Goal: Communication & Community: Answer question/provide support

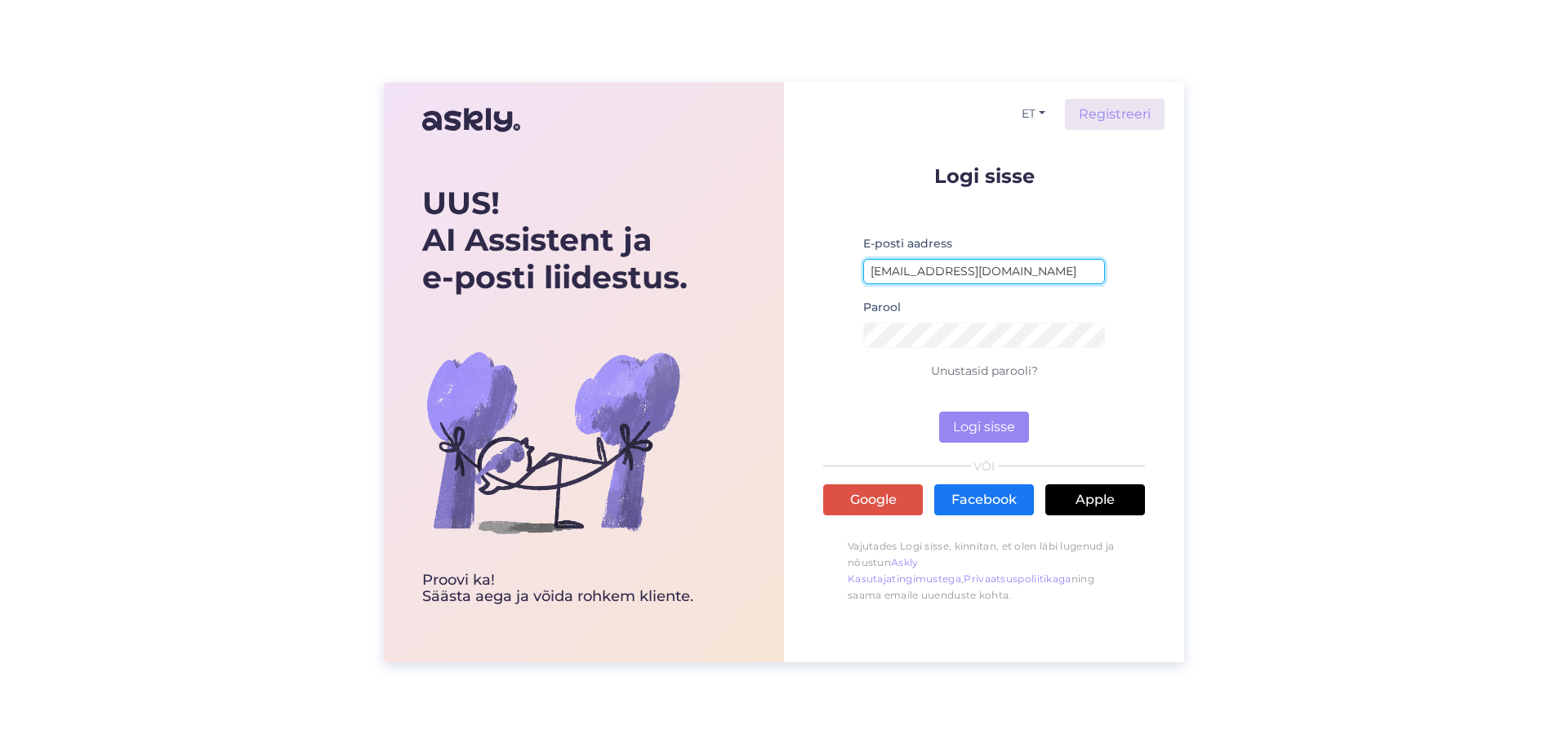
click at [984, 278] on input "simkojane@gmail.com" at bounding box center [984, 270] width 242 height 25
type input "tupsunupsupood@gmail.com"
click at [998, 431] on button "Logi sisse" at bounding box center [983, 427] width 90 height 31
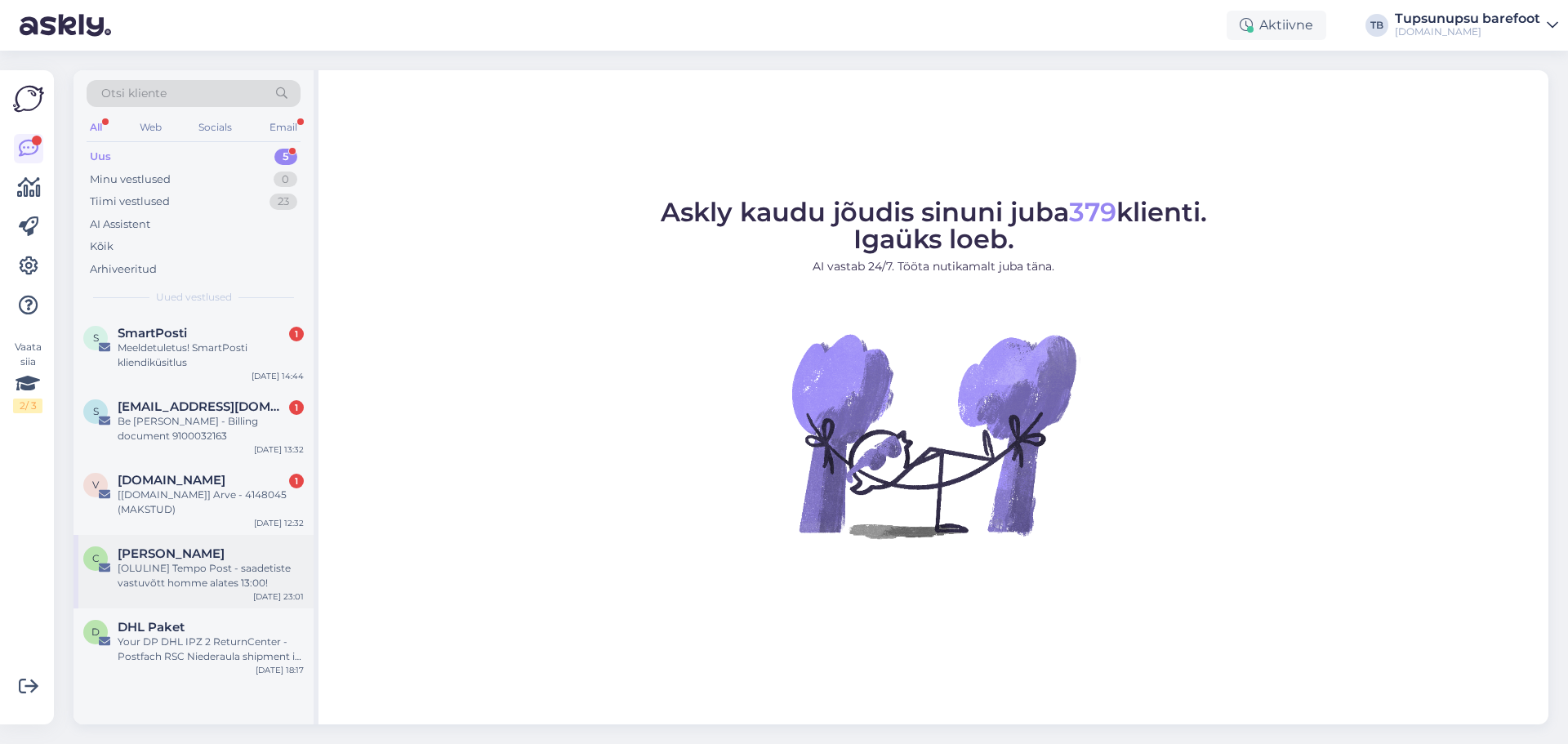
click at [196, 592] on div "C Carl-Robert Reidolf [OLULINE] Tempo Post - saadetiste vastuvõtt homme alates …" at bounding box center [194, 571] width 240 height 74
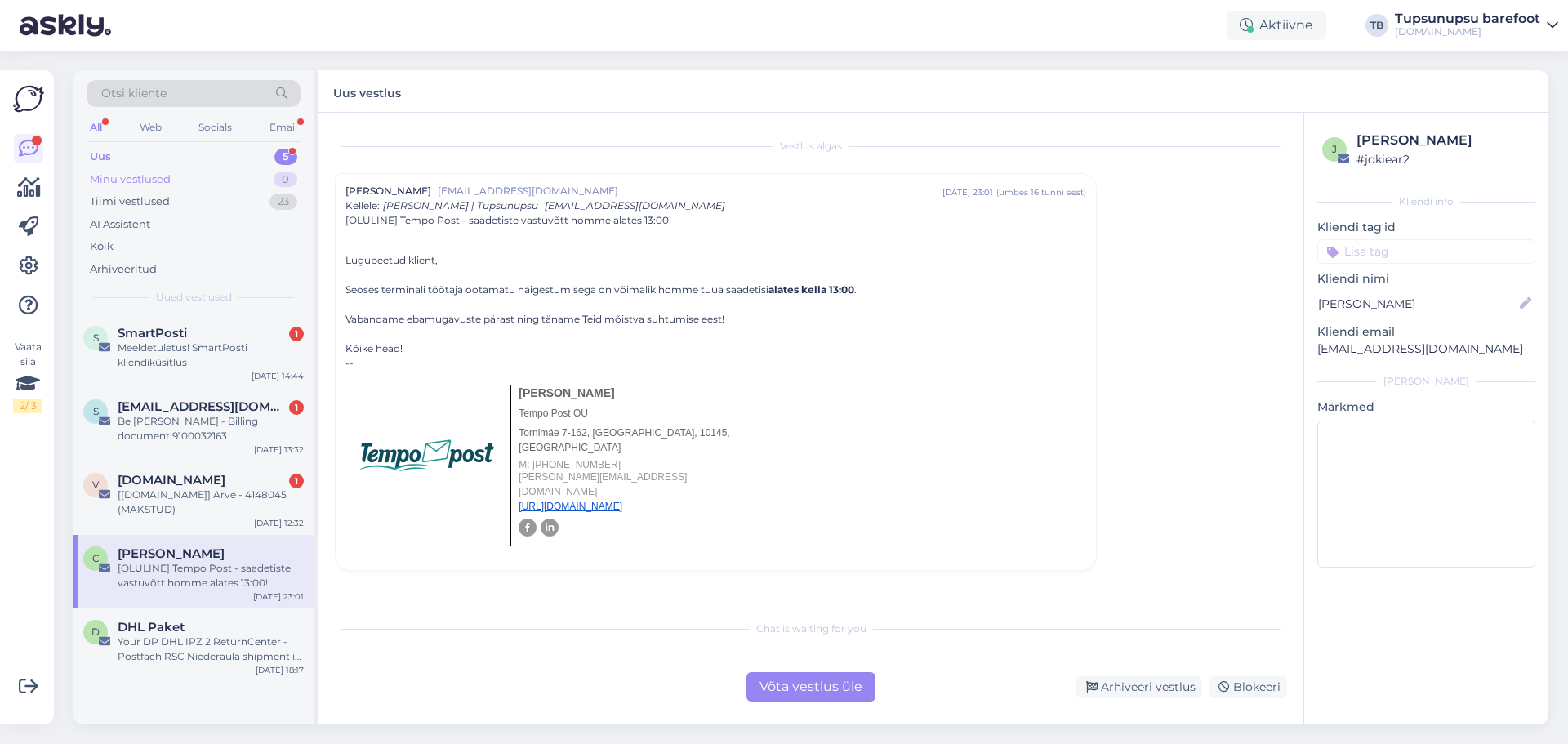
click at [174, 174] on div "Minu vestlused 0" at bounding box center [194, 179] width 214 height 23
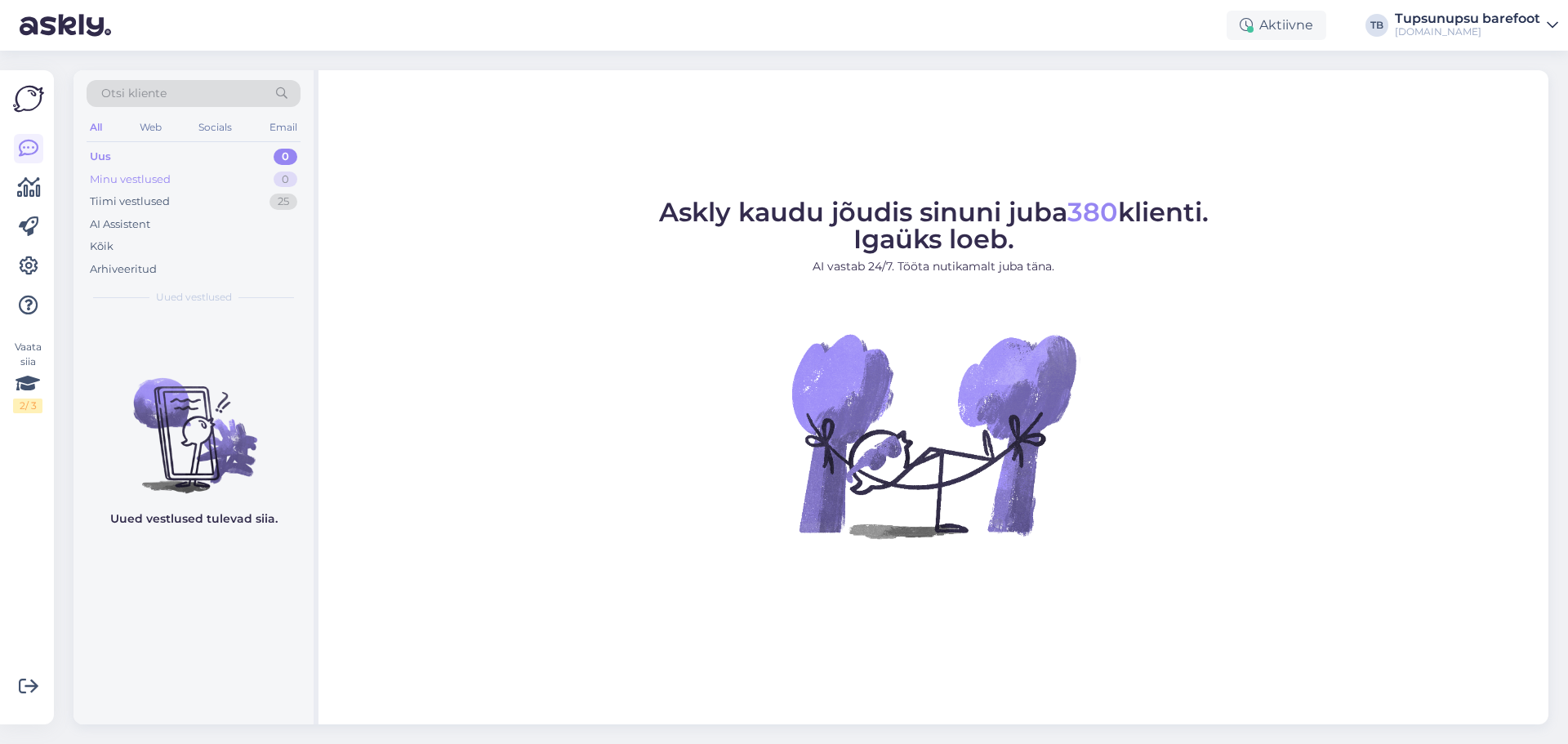
click at [130, 175] on div "Minu vestlused" at bounding box center [130, 180] width 81 height 17
